Goal: Task Accomplishment & Management: Complete application form

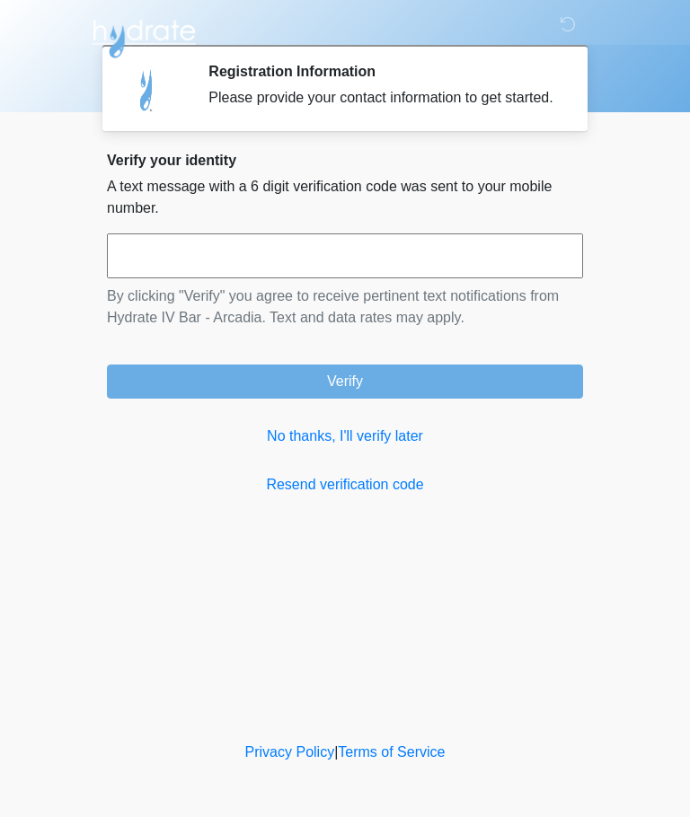
click at [376, 445] on link "No thanks, I'll verify later" at bounding box center [345, 437] width 476 height 22
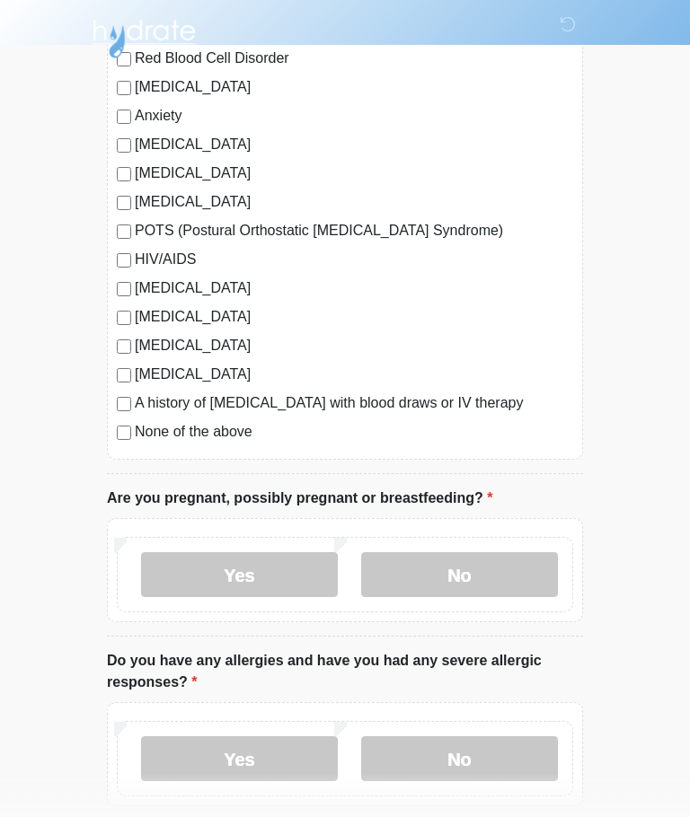
scroll to position [354, 0]
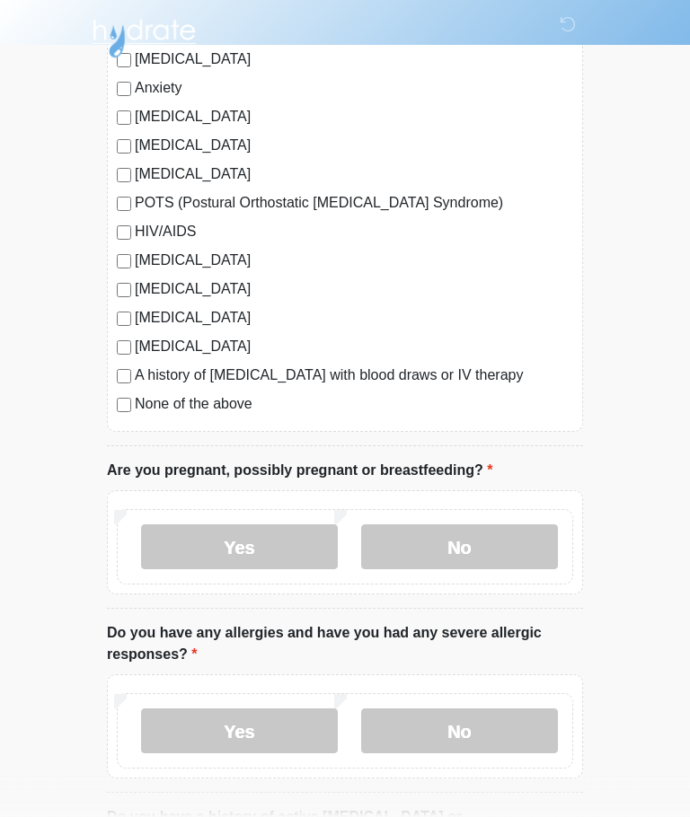
click at [148, 394] on label "None of the above" at bounding box center [354, 405] width 438 height 22
click at [503, 550] on label "No" at bounding box center [459, 547] width 197 height 45
click at [458, 701] on div "Yes No" at bounding box center [345, 730] width 456 height 75
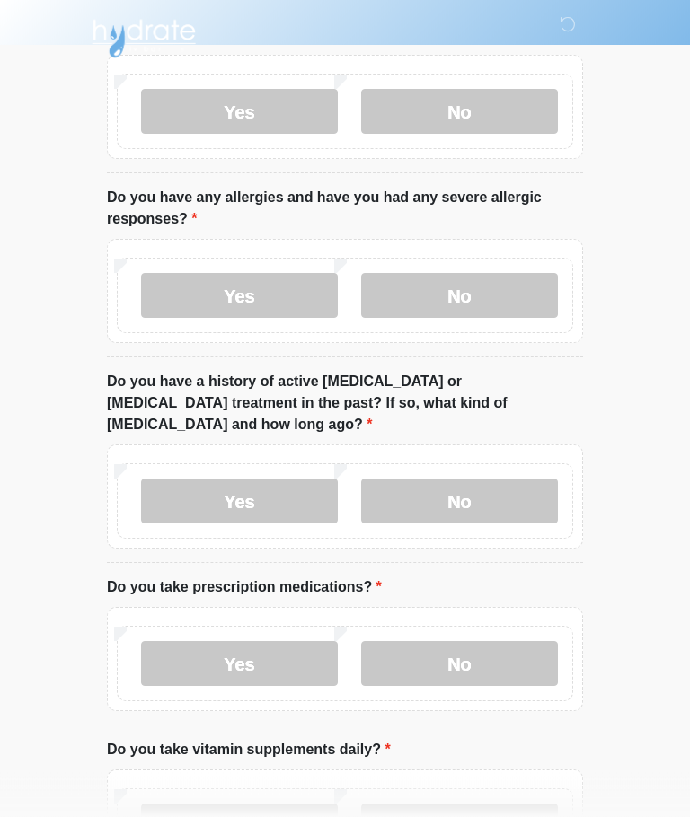
scroll to position [790, 0]
click at [496, 296] on label "No" at bounding box center [459, 295] width 197 height 45
click at [504, 479] on label "No" at bounding box center [459, 501] width 197 height 45
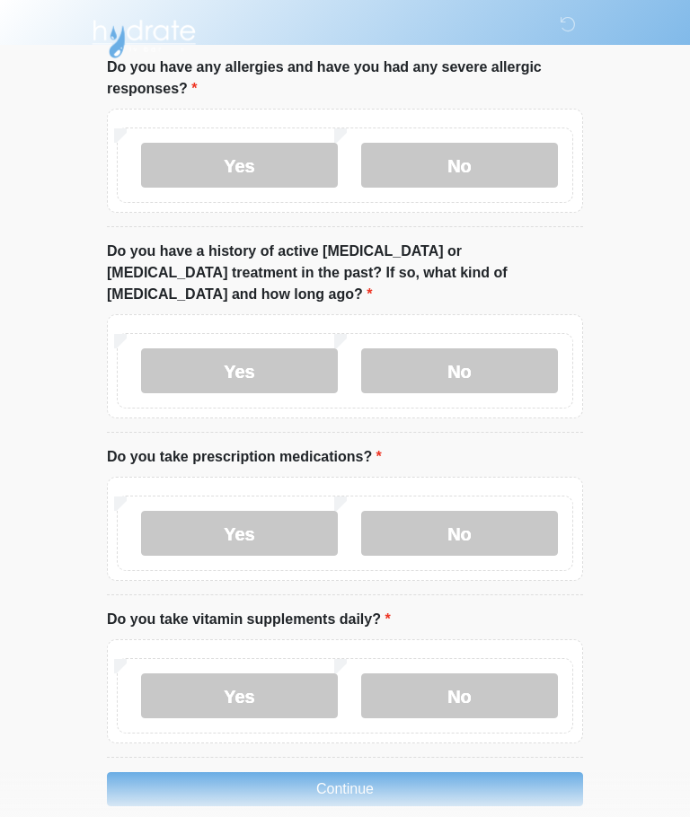
click at [478, 511] on label "No" at bounding box center [459, 533] width 197 height 45
click at [499, 677] on label "No" at bounding box center [459, 696] width 197 height 45
click at [484, 772] on button "Continue" at bounding box center [345, 789] width 476 height 34
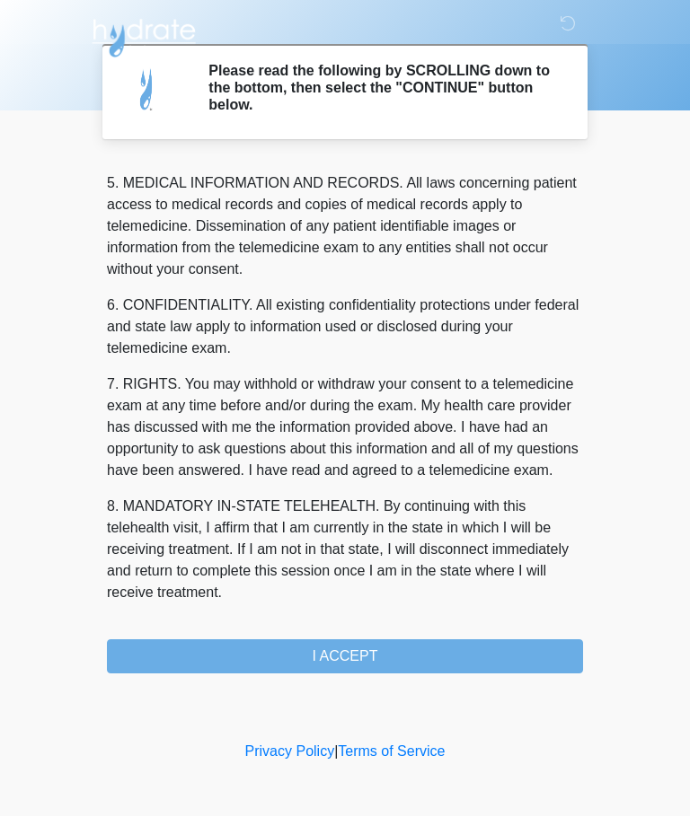
scroll to position [584, 0]
click at [352, 663] on button "I ACCEPT" at bounding box center [345, 657] width 476 height 34
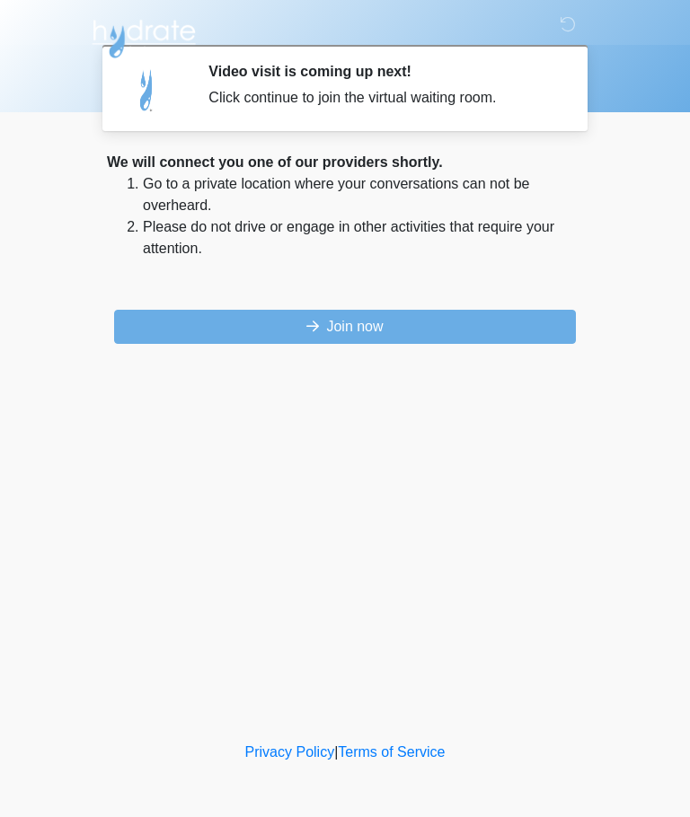
click at [502, 328] on button "Join now" at bounding box center [345, 327] width 462 height 34
